Goal: Task Accomplishment & Management: Complete application form

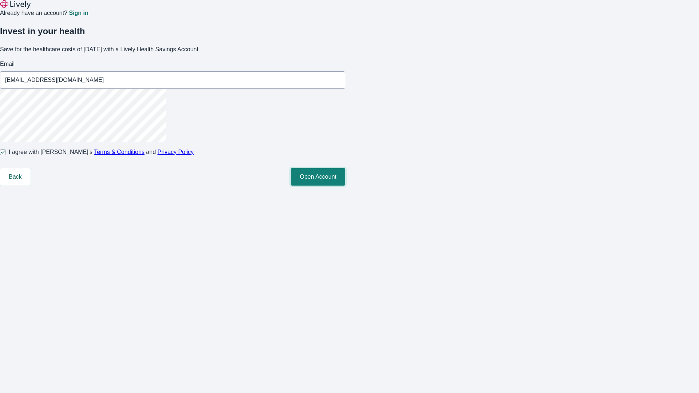
click at [345, 186] on button "Open Account" at bounding box center [318, 176] width 54 height 17
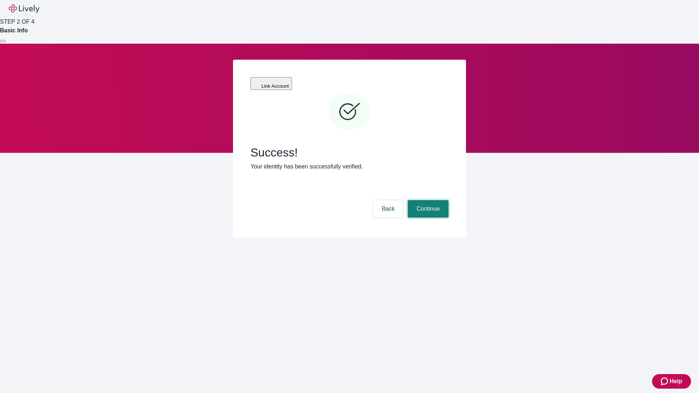
click at [427, 200] on button "Continue" at bounding box center [428, 208] width 41 height 17
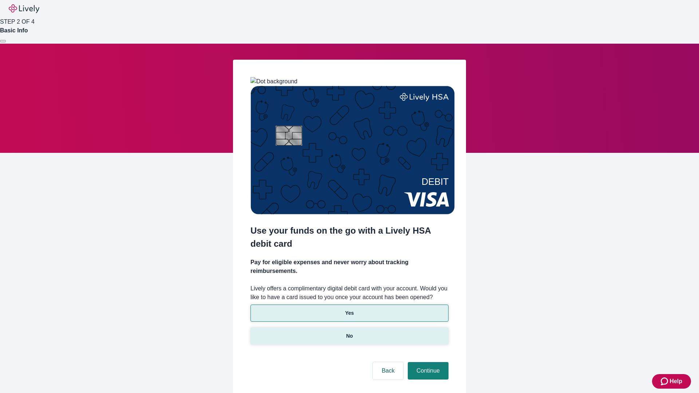
click at [349, 332] on p "No" at bounding box center [349, 336] width 7 height 8
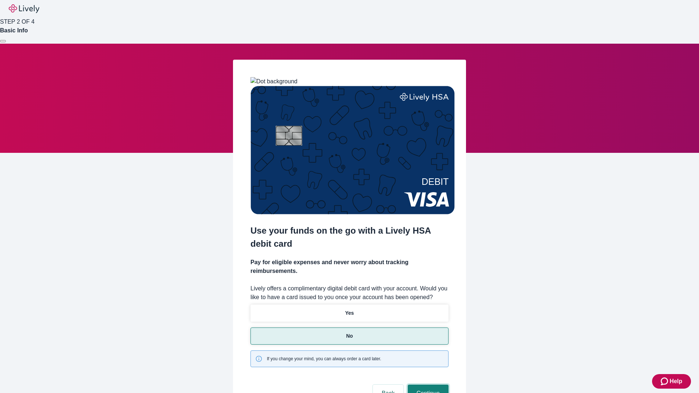
click at [427, 385] on button "Continue" at bounding box center [428, 393] width 41 height 17
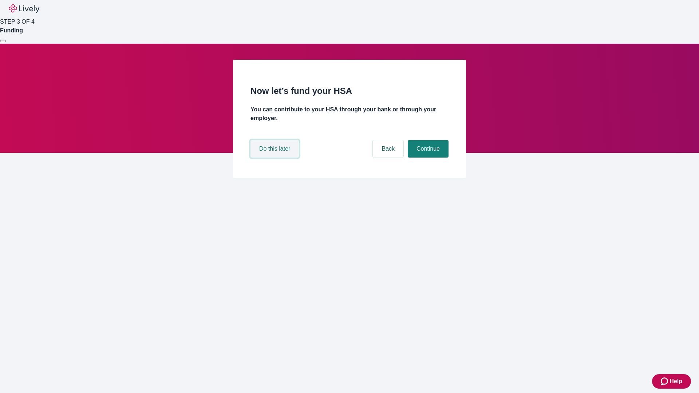
click at [276, 158] on button "Do this later" at bounding box center [275, 148] width 48 height 17
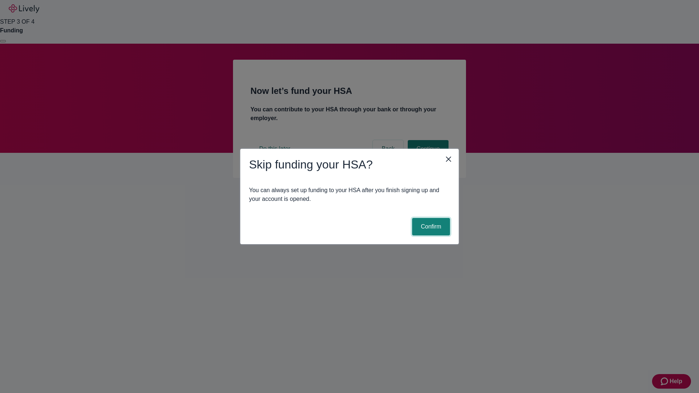
click at [430, 227] on button "Confirm" at bounding box center [431, 226] width 38 height 17
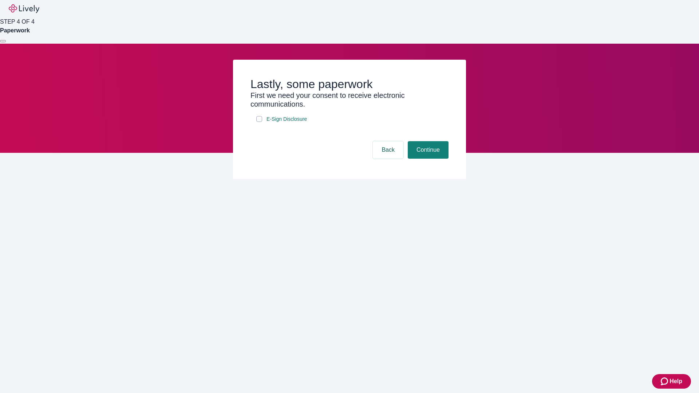
click at [259, 122] on input "E-Sign Disclosure" at bounding box center [259, 119] width 6 height 6
checkbox input "true"
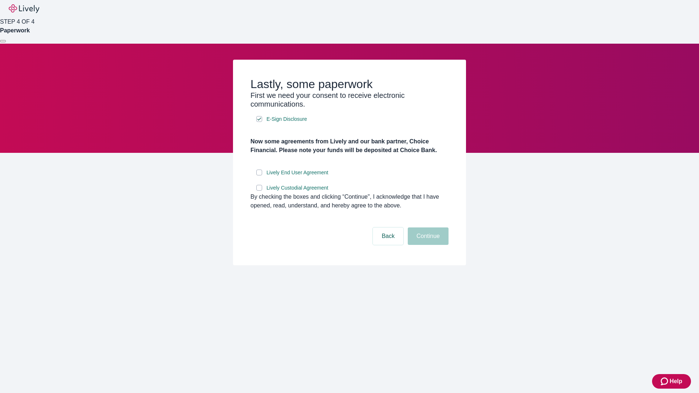
click at [259, 176] on input "Lively End User Agreement" at bounding box center [259, 173] width 6 height 6
checkbox input "true"
click at [259, 191] on input "Lively Custodial Agreement" at bounding box center [259, 188] width 6 height 6
checkbox input "true"
click at [427, 245] on button "Continue" at bounding box center [428, 236] width 41 height 17
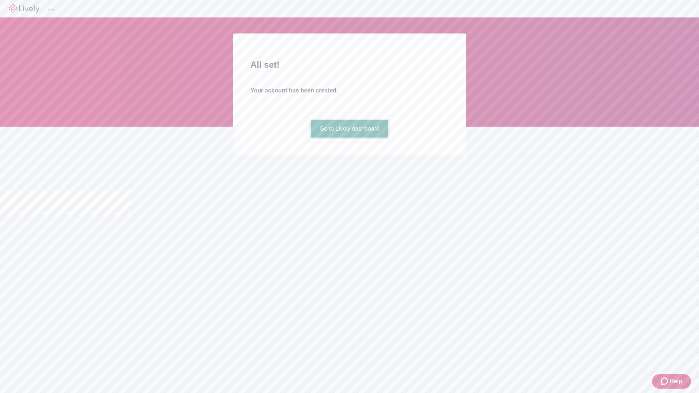
click at [349, 138] on link "Go to Lively dashboard" at bounding box center [350, 128] width 78 height 17
